Goal: Information Seeking & Learning: Understand process/instructions

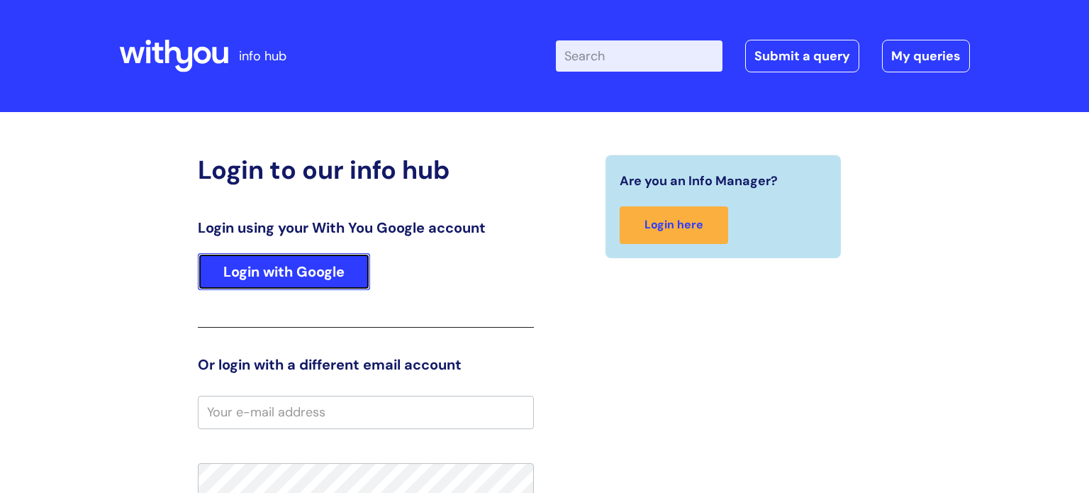
click at [355, 273] on link "Login with Google" at bounding box center [284, 271] width 172 height 37
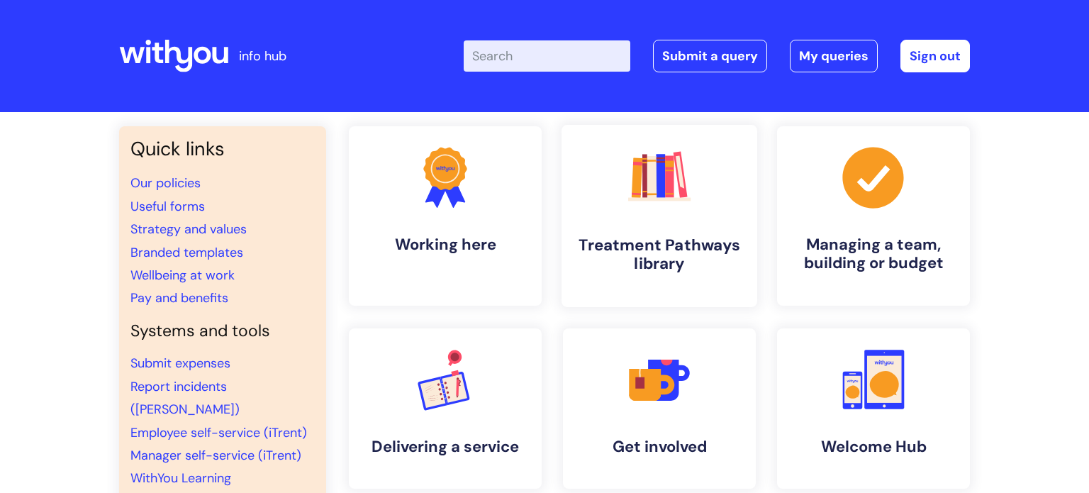
click at [646, 207] on icon ".cls-1{fill:#f89b22;}.cls-1,.cls-2,.cls-3,.cls-4,.cls-5,.cls-6,.cls-7{stroke-wi…" at bounding box center [659, 177] width 70 height 70
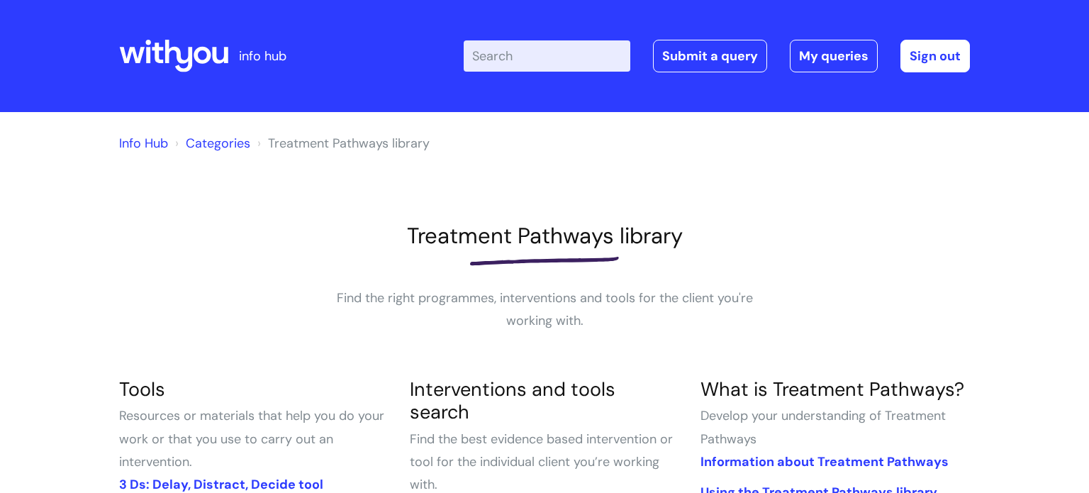
click at [510, 65] on input "Enter your search term here..." at bounding box center [546, 55] width 167 height 31
type input "journ"
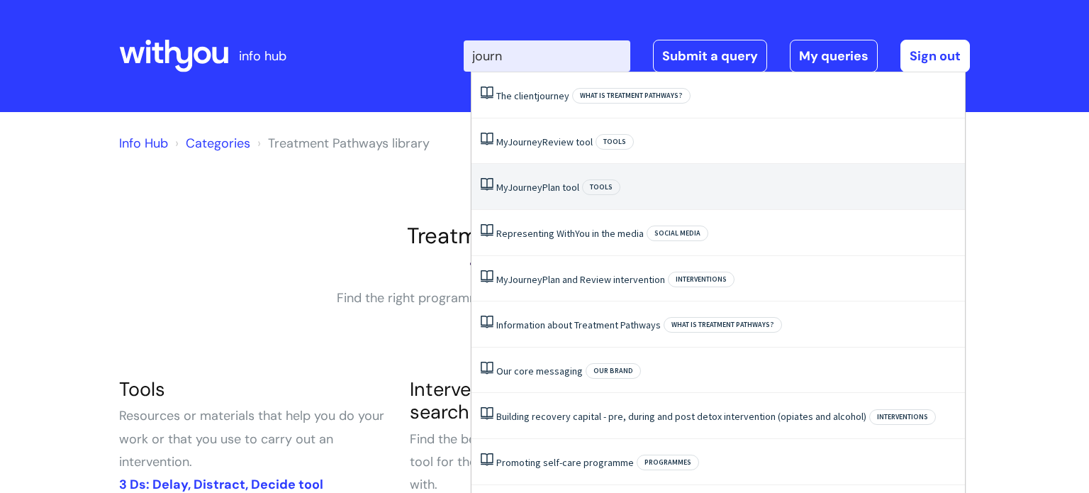
click at [550, 187] on link "My Journey Plan tool" at bounding box center [537, 187] width 83 height 13
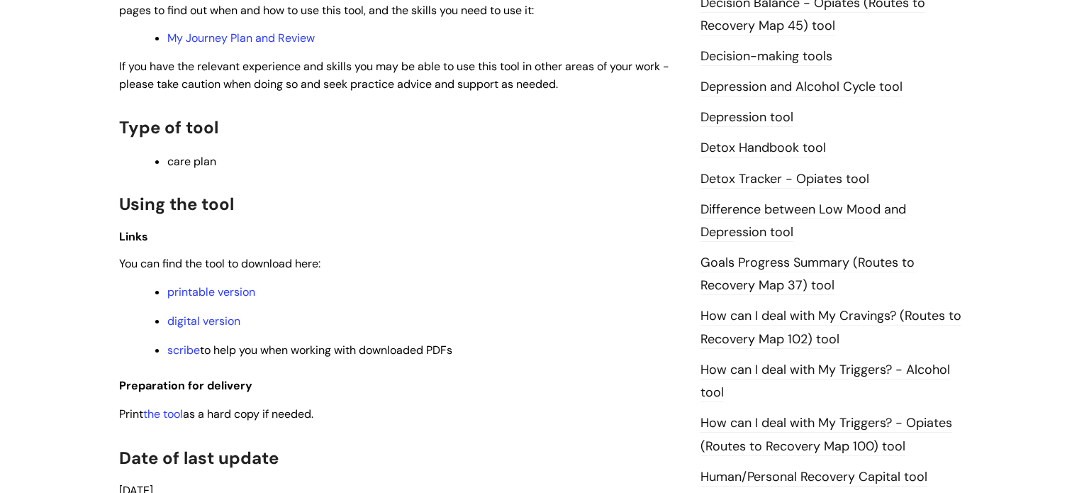
scroll to position [777, 0]
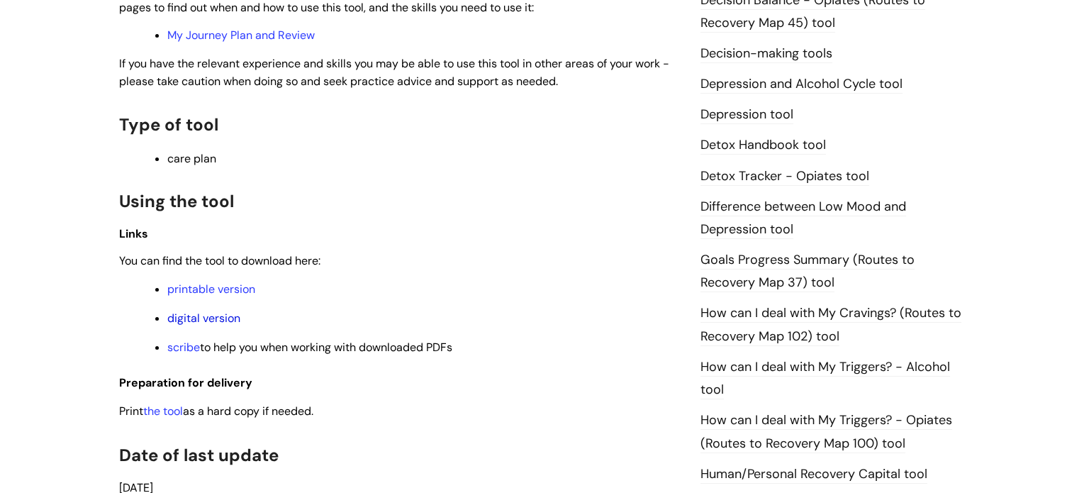
click at [198, 325] on link "digital version" at bounding box center [203, 317] width 73 height 15
